Goal: Answer question/provide support: Share knowledge or assist other users

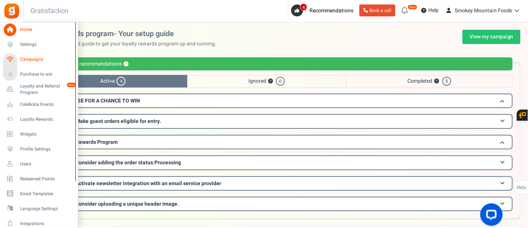
click at [38, 58] on span "Campaigns" at bounding box center [46, 59] width 52 height 6
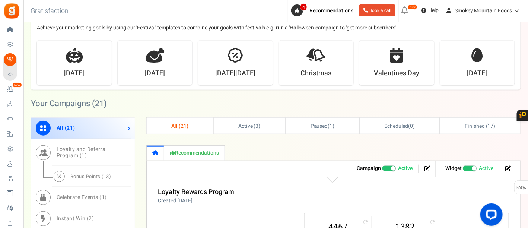
scroll to position [165, 0]
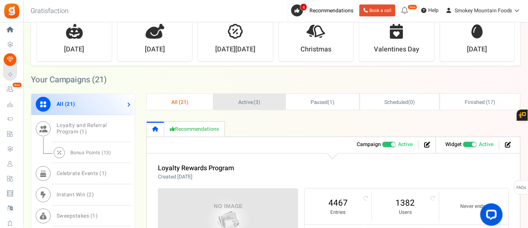
click at [265, 103] on link "Active ( 3 )" at bounding box center [250, 102] width 72 height 16
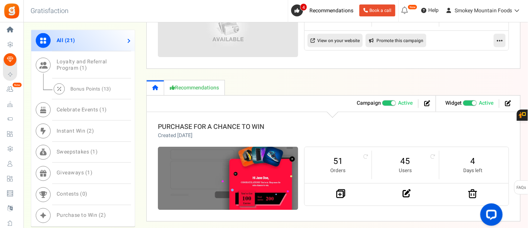
scroll to position [372, 0]
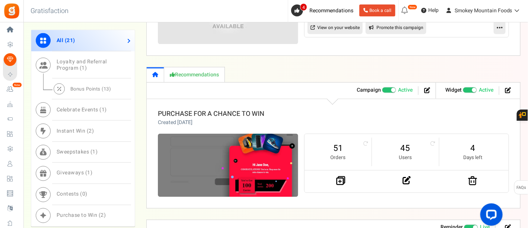
click at [248, 110] on link "PURCHASE FOR A CHANCE TO WIN" at bounding box center [211, 114] width 107 height 10
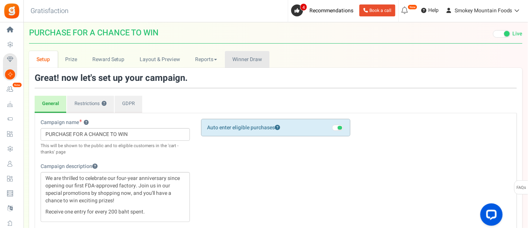
click at [246, 62] on span "Winner Draw" at bounding box center [246, 59] width 29 height 8
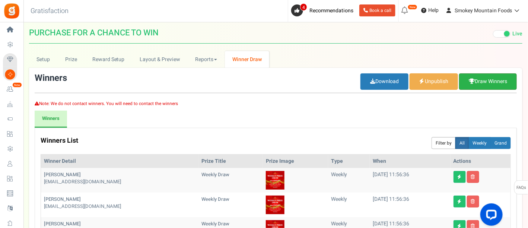
click at [488, 77] on link "Draw Winners" at bounding box center [488, 81] width 58 height 16
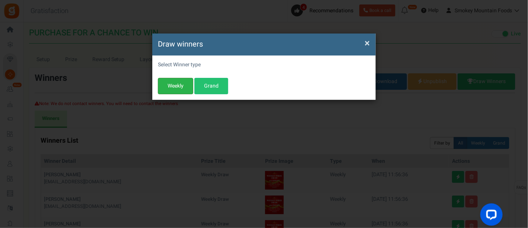
click at [188, 88] on button "Weekly" at bounding box center [175, 86] width 35 height 16
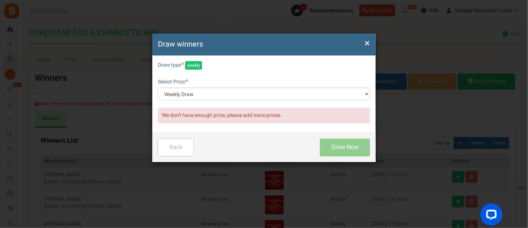
click at [369, 42] on span "×" at bounding box center [367, 43] width 5 height 14
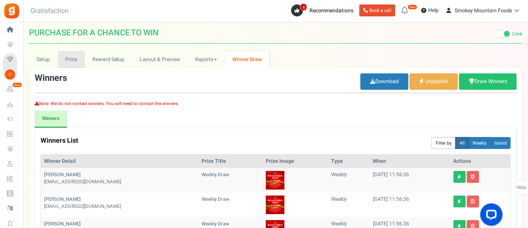
click at [76, 61] on link "Prize" at bounding box center [71, 59] width 27 height 17
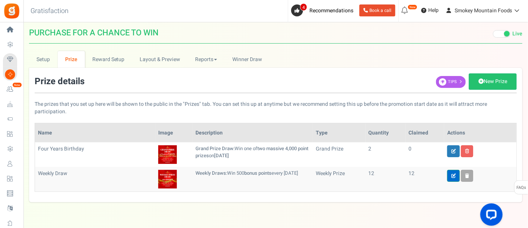
click at [453, 174] on icon at bounding box center [453, 176] width 4 height 4
type input "Weekly Draw"
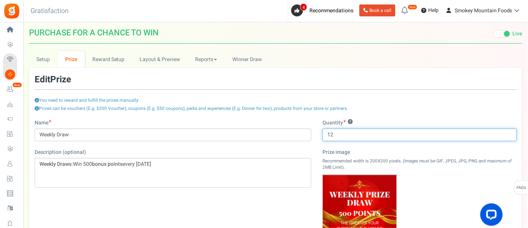
drag, startPoint x: 338, startPoint y: 133, endPoint x: 319, endPoint y: 136, distance: 19.2
click at [319, 136] on div "Type ? Grand Prize Daily Prize Weekly Prize Monthly Prize Quantity ? 12 Prize i…" at bounding box center [420, 199] width 206 height 161
type input "16"
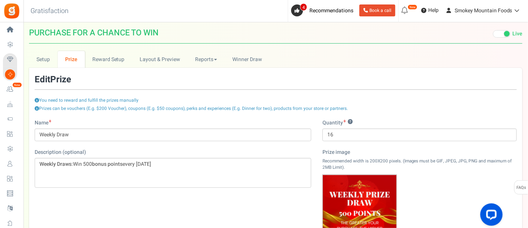
click at [279, 200] on div "Name Weekly Draw Description (optional) Weekly Draws: Win 500 bonus points ever…" at bounding box center [276, 208] width 494 height 179
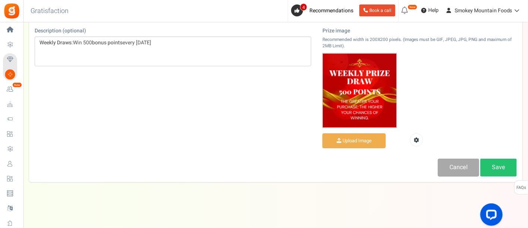
scroll to position [124, 0]
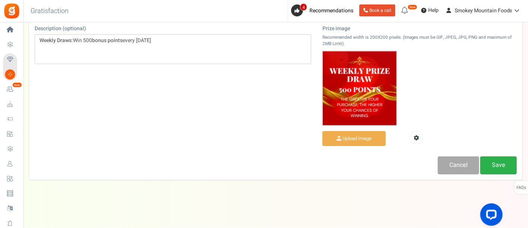
click at [499, 164] on link "Save" at bounding box center [498, 165] width 37 height 18
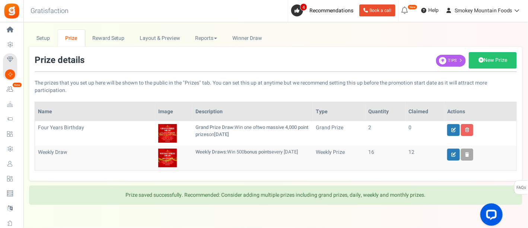
scroll to position [0, 0]
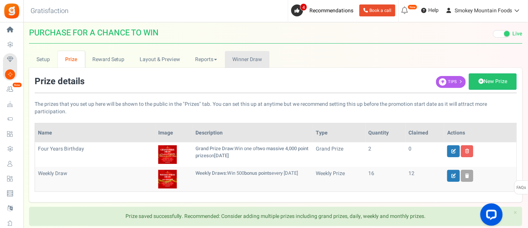
click at [253, 61] on span "Winner Draw" at bounding box center [246, 59] width 29 height 8
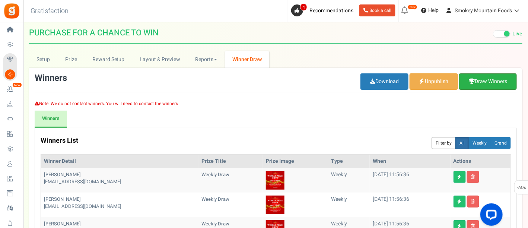
click at [470, 79] on icon at bounding box center [472, 81] width 6 height 5
select select "? string: ?"
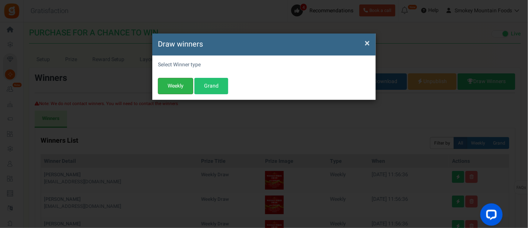
click at [171, 84] on button "Weekly" at bounding box center [175, 86] width 35 height 16
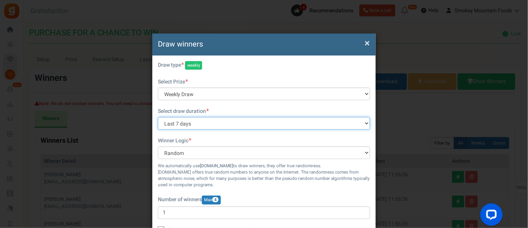
click at [347, 123] on select "All time Today Yesterday The day before yesterday Last 7 days This week (Sun - …" at bounding box center [264, 123] width 212 height 13
select select "all"
click at [158, 117] on select "All time Today Yesterday The day before yesterday Last 7 days This week (Sun - …" at bounding box center [264, 123] width 212 height 13
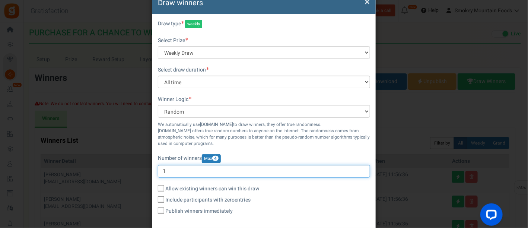
drag, startPoint x: 174, startPoint y: 169, endPoint x: 156, endPoint y: 175, distance: 19.3
click at [156, 175] on div "Select Winner type Warning! No prize found, Please add more prizes before do dr…" at bounding box center [263, 121] width 223 height 214
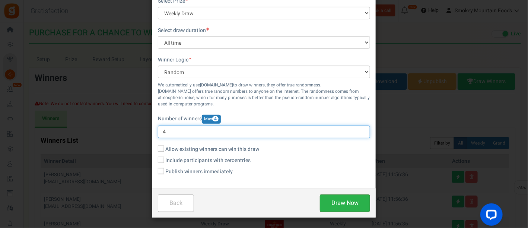
type input "4"
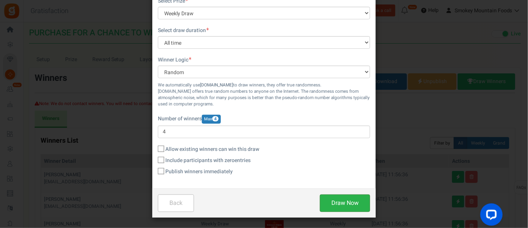
click at [361, 197] on button "Draw Now" at bounding box center [345, 203] width 50 height 18
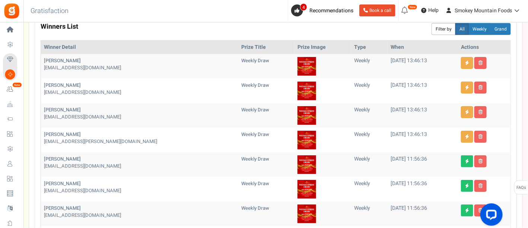
scroll to position [124, 0]
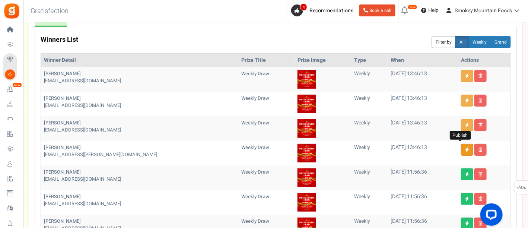
click at [463, 146] on link at bounding box center [467, 150] width 12 height 12
click at [462, 124] on link at bounding box center [467, 125] width 12 height 12
click at [465, 99] on icon at bounding box center [467, 100] width 4 height 4
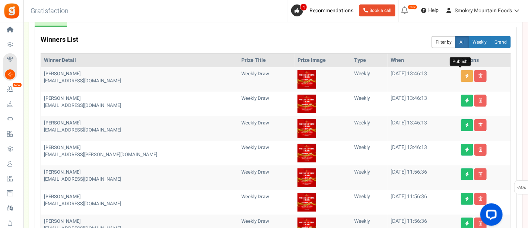
click at [461, 76] on link at bounding box center [467, 76] width 12 height 12
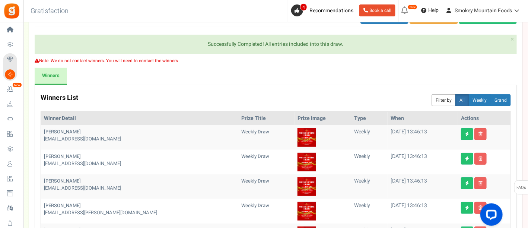
scroll to position [0, 0]
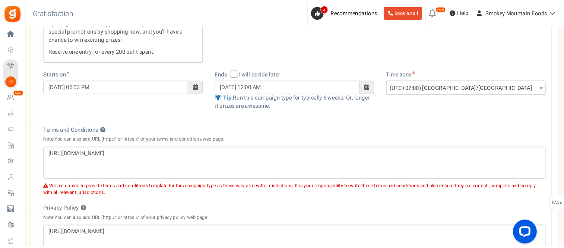
scroll to position [165, 0]
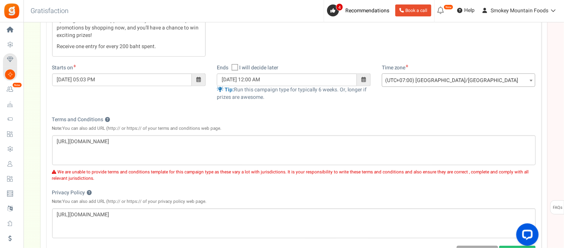
click at [0, 0] on span "Users" at bounding box center [0, 0] width 0 height 0
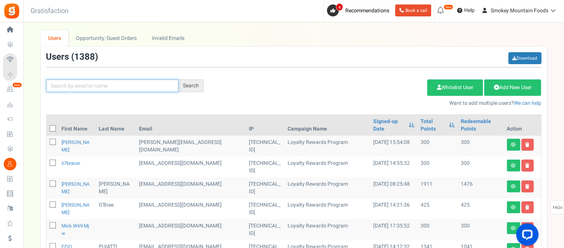
click at [129, 84] on input "text" at bounding box center [112, 85] width 132 height 13
type input "[PERSON_NAME]"
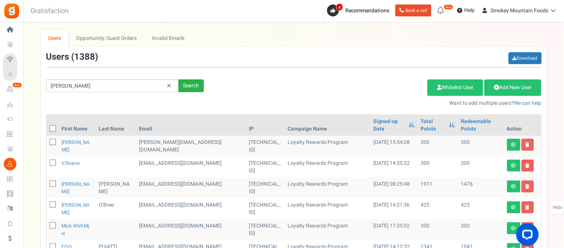
click at [193, 86] on div "Search" at bounding box center [190, 85] width 25 height 13
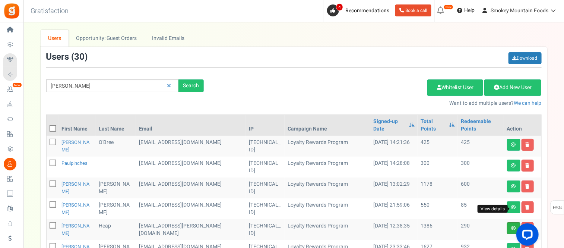
click at [512, 226] on icon at bounding box center [513, 228] width 5 height 4
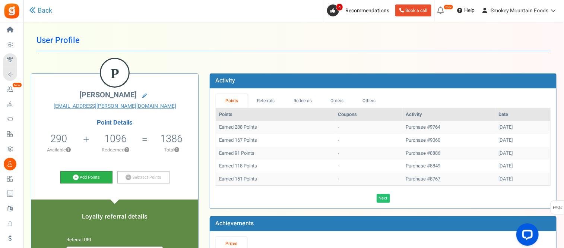
click at [105, 178] on link "Add Points" at bounding box center [86, 177] width 52 height 13
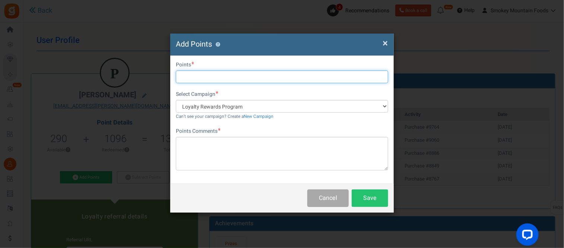
click at [206, 78] on input "text" at bounding box center [282, 76] width 212 height 13
type input "500"
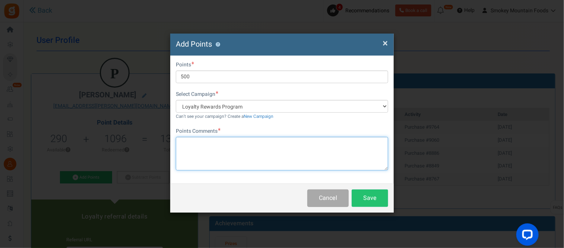
click at [191, 144] on textarea at bounding box center [282, 154] width 212 height 34
paste textarea "You’re our lucky draw winner this week and we’ve added 500 points to your accou…"
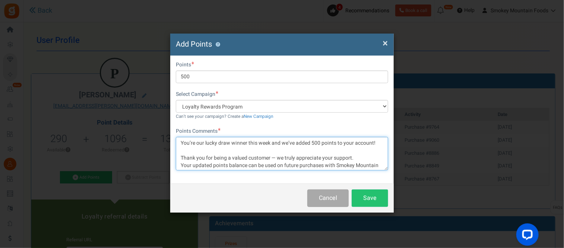
scroll to position [7, 0]
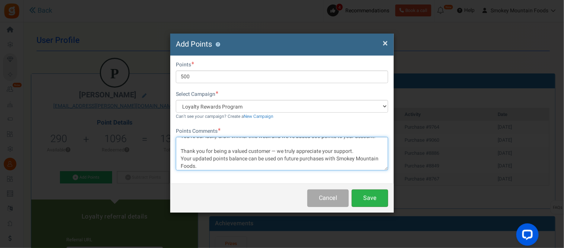
type textarea "You’re our lucky draw winner this week and we’ve added 500 points to your accou…"
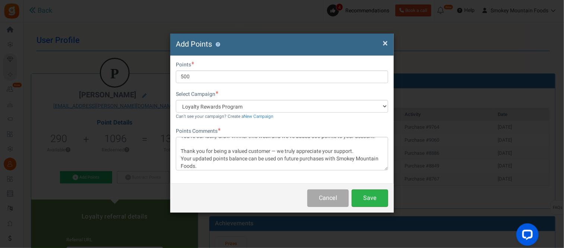
click at [374, 197] on button "Save" at bounding box center [370, 198] width 37 height 18
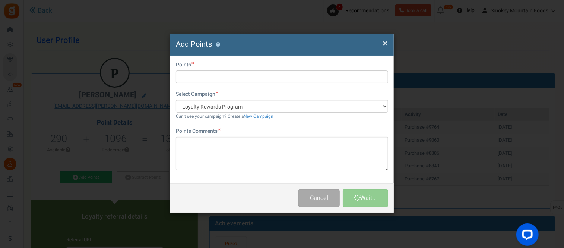
scroll to position [0, 0]
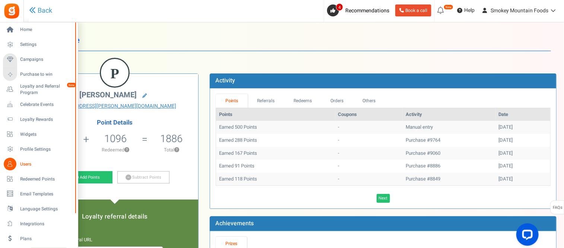
click at [30, 163] on span "Users" at bounding box center [46, 164] width 52 height 6
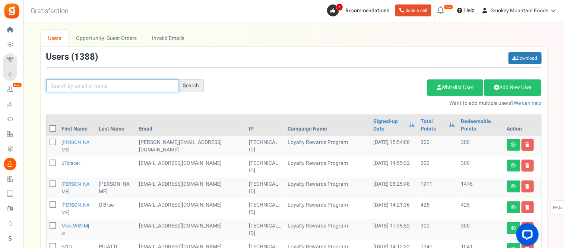
click at [69, 86] on input "text" at bounding box center [112, 85] width 132 height 13
type input "aklip"
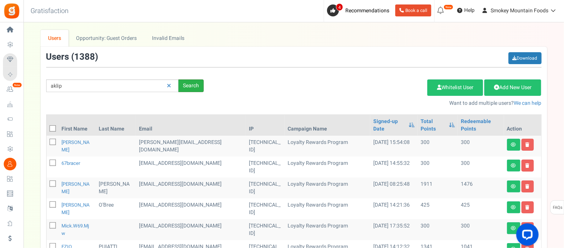
click at [191, 87] on div "Search" at bounding box center [190, 85] width 25 height 13
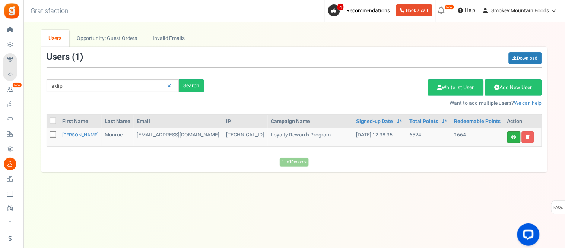
click at [513, 139] on link at bounding box center [513, 137] width 13 height 12
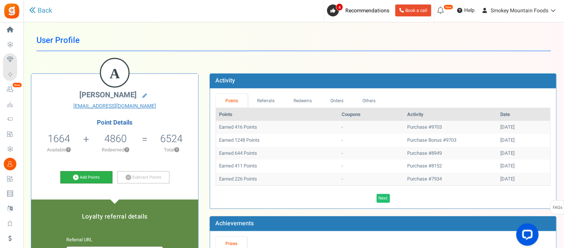
click at [95, 176] on link "Add Points" at bounding box center [86, 177] width 52 height 13
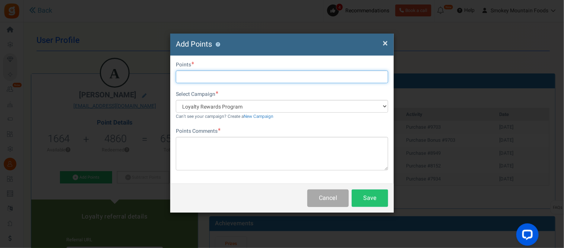
click at [186, 76] on input "text" at bounding box center [282, 76] width 212 height 13
type input "500"
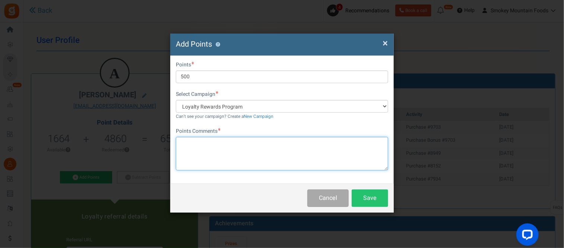
click at [194, 144] on textarea at bounding box center [282, 154] width 212 height 34
paste textarea "You’re our lucky draw winner this week and we’ve added 500 points to your accou…"
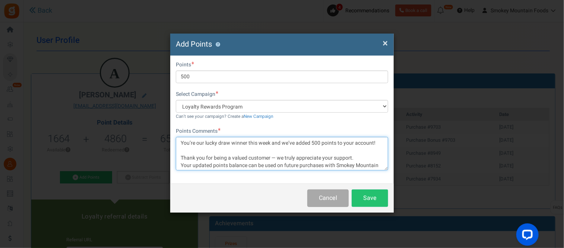
scroll to position [7, 0]
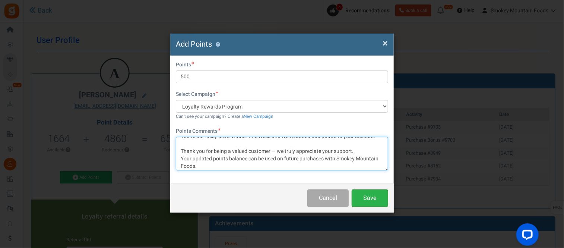
type textarea "You’re our lucky draw winner this week and we’ve added 500 points to your accou…"
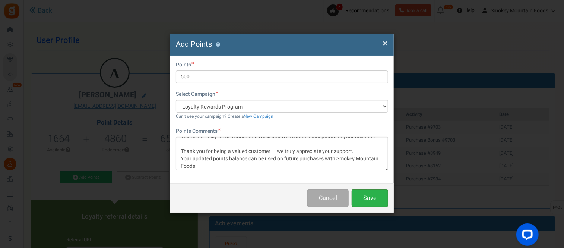
click at [372, 196] on button "Save" at bounding box center [370, 198] width 37 height 18
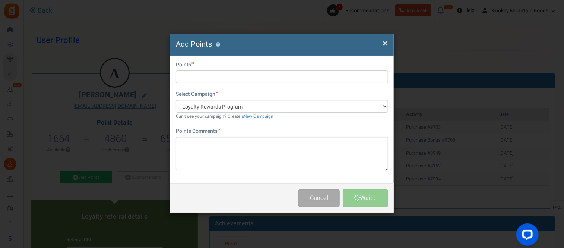
scroll to position [0, 0]
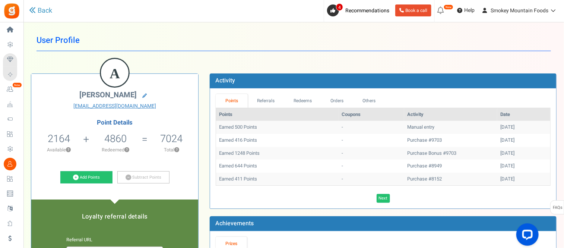
click at [0, 0] on span "Users" at bounding box center [0, 0] width 0 height 0
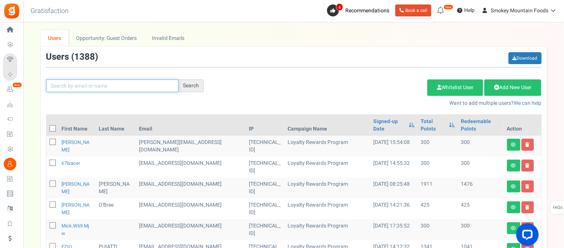
click at [62, 88] on input "text" at bounding box center [112, 85] width 132 height 13
type input "[PERSON_NAME]"
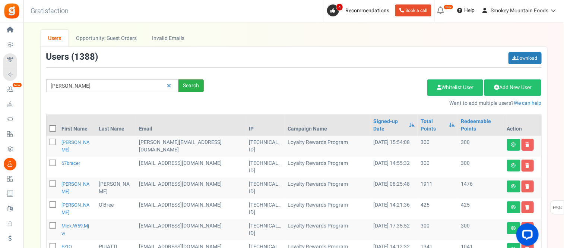
click at [196, 86] on div "Search" at bounding box center [190, 85] width 25 height 13
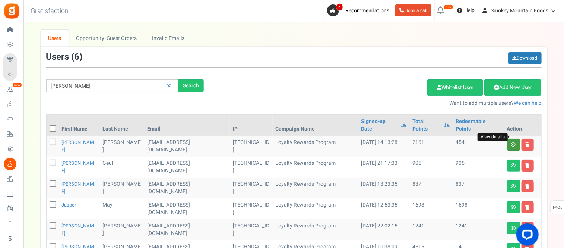
click at [515, 142] on icon at bounding box center [513, 144] width 5 height 4
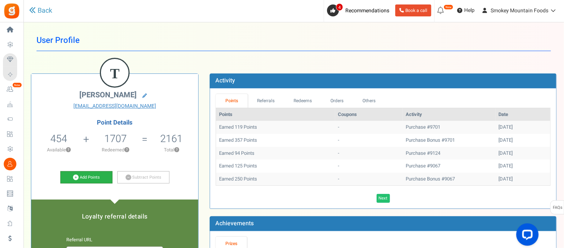
click at [90, 177] on link "Add Points" at bounding box center [86, 177] width 52 height 13
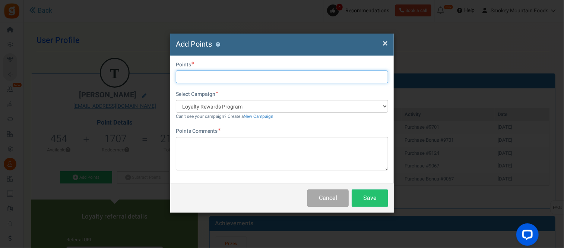
click at [206, 73] on input "text" at bounding box center [282, 76] width 212 height 13
type input "500"
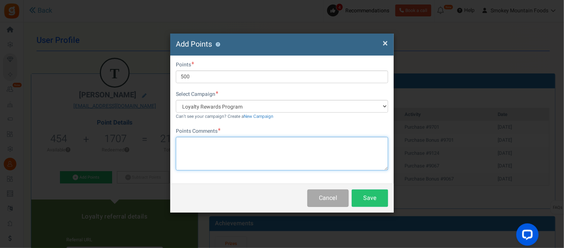
click at [188, 139] on textarea at bounding box center [282, 154] width 212 height 34
paste textarea "You’re our lucky draw winner this week and we’ve added 500 points to your accou…"
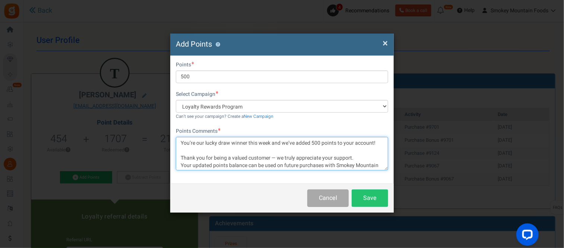
scroll to position [7, 0]
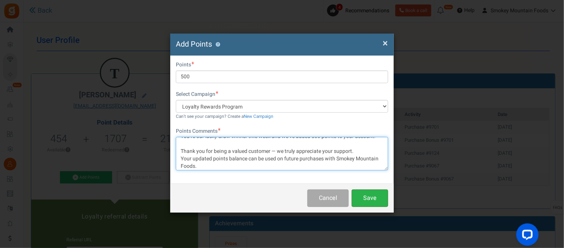
type textarea "You’re our lucky draw winner this week and we’ve added 500 points to your accou…"
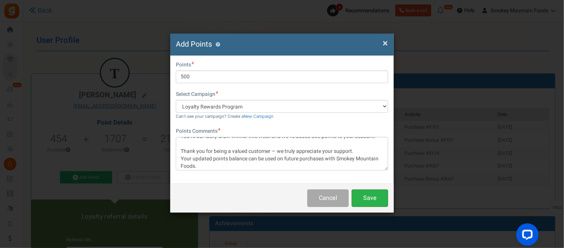
click at [371, 197] on button "Save" at bounding box center [370, 198] width 37 height 18
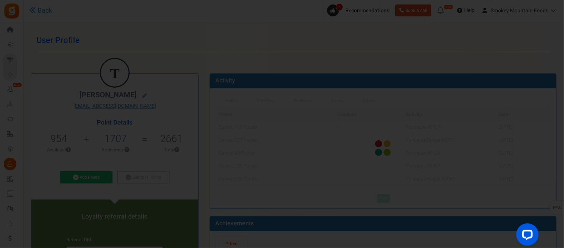
scroll to position [0, 0]
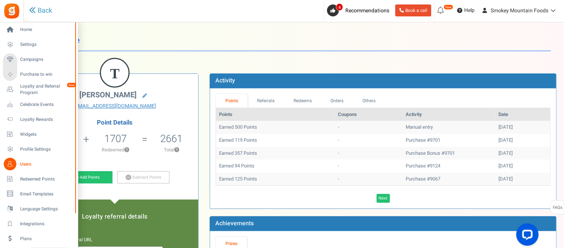
click at [26, 162] on span "Users" at bounding box center [46, 164] width 52 height 6
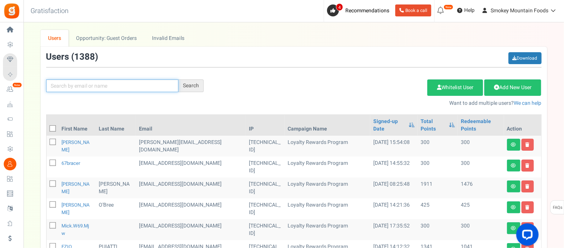
click at [88, 85] on input "text" at bounding box center [112, 85] width 132 height 13
type input "kat"
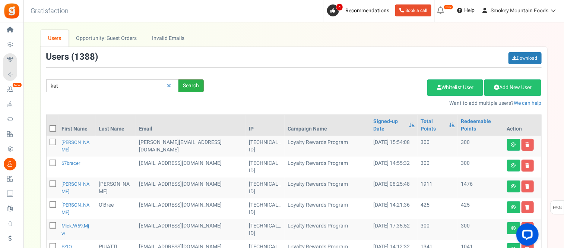
click at [189, 83] on div "Search" at bounding box center [190, 85] width 25 height 13
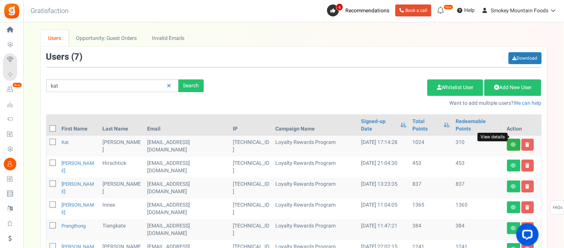
click at [514, 142] on icon at bounding box center [513, 144] width 5 height 4
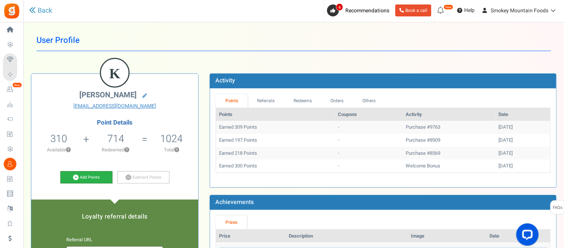
click at [96, 177] on link "Add Points" at bounding box center [86, 177] width 52 height 13
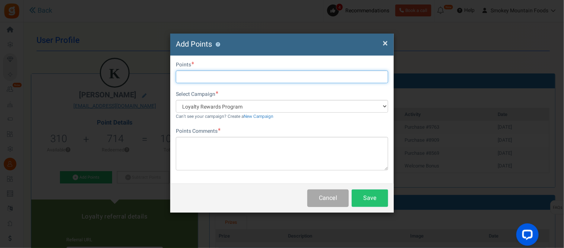
click at [210, 76] on input "text" at bounding box center [282, 76] width 212 height 13
type input "500"
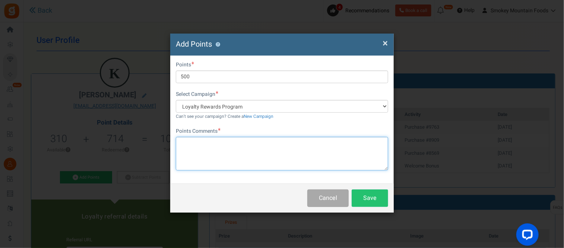
click at [183, 145] on textarea at bounding box center [282, 154] width 212 height 34
paste textarea "You’re our lucky draw winner this week and we’ve added 500 points to your accou…"
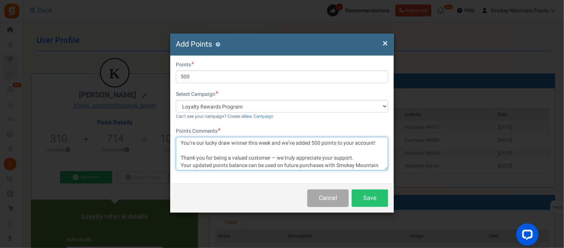
scroll to position [7, 0]
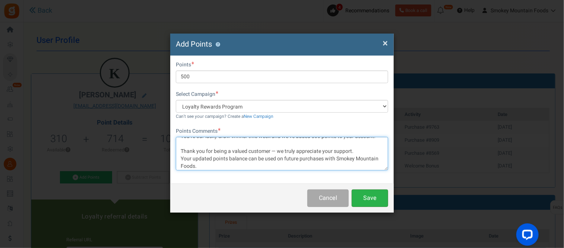
type textarea "You’re our lucky draw winner this week and we’ve added 500 points to your accou…"
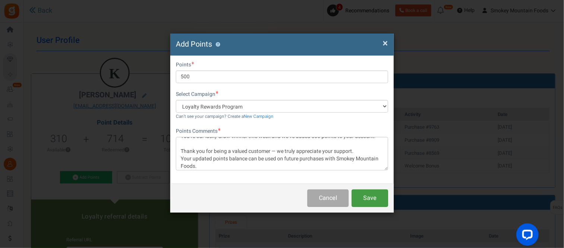
click at [378, 196] on button "Save" at bounding box center [370, 198] width 37 height 18
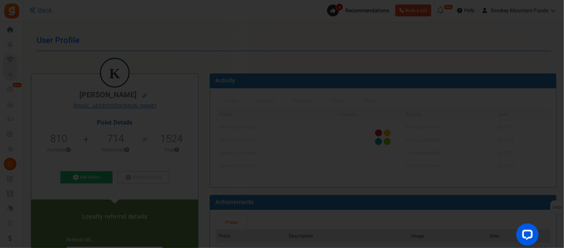
scroll to position [0, 0]
